Goal: Task Accomplishment & Management: Complete application form

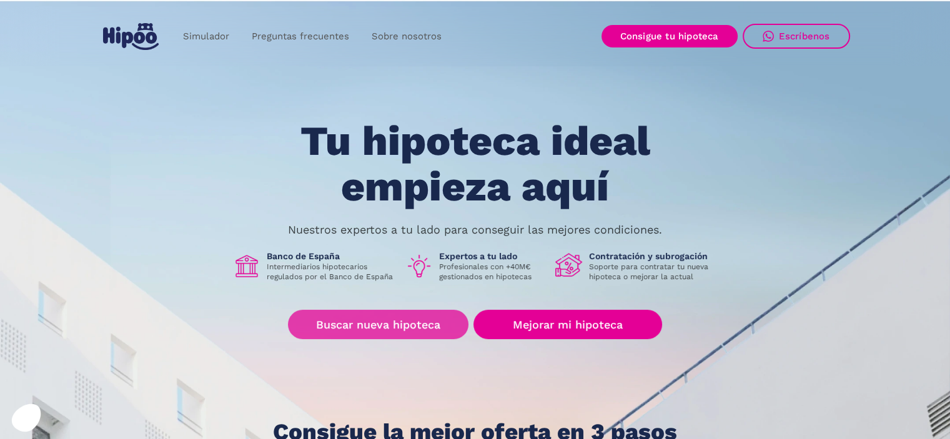
click at [371, 327] on font "Buscar nueva hipoteca" at bounding box center [378, 324] width 124 height 13
click at [410, 319] on link "Buscar nueva hipoteca" at bounding box center [378, 324] width 181 height 29
